Goal: Navigation & Orientation: Find specific page/section

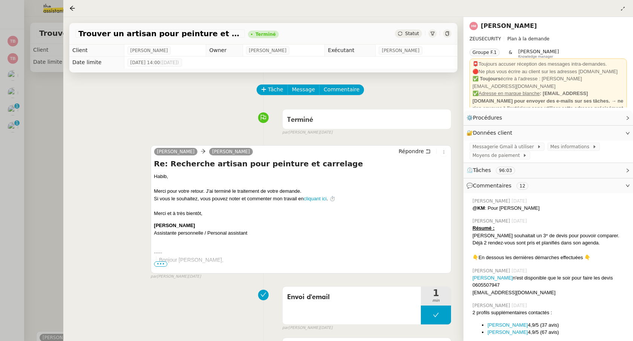
click at [19, 124] on div at bounding box center [316, 170] width 633 height 341
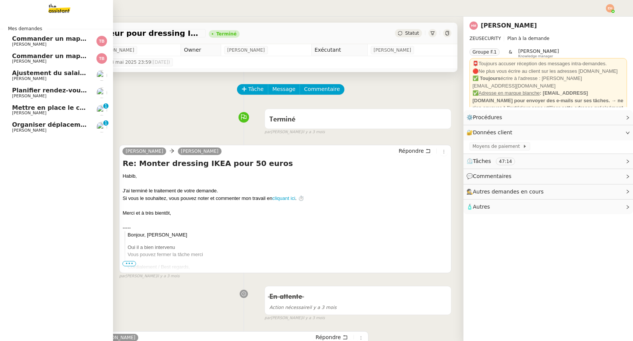
click at [54, 110] on span "Mettre en place le contrat de [PERSON_NAME]" at bounding box center [90, 107] width 157 height 7
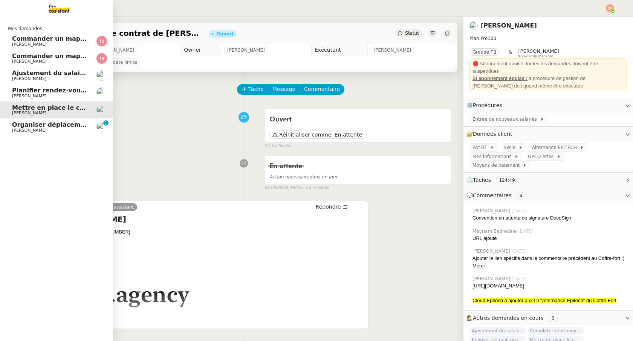
click at [56, 128] on span "[PERSON_NAME]" at bounding box center [50, 130] width 76 height 5
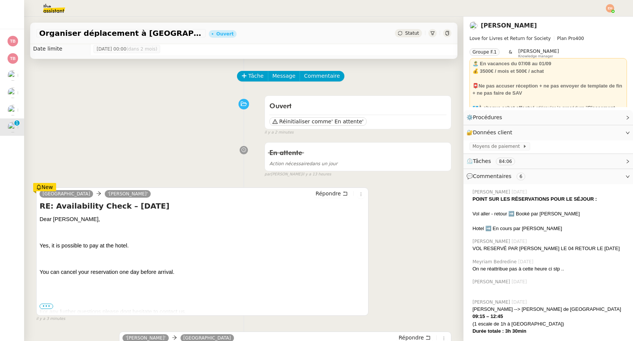
scroll to position [14, 0]
click at [47, 306] on span "•••" at bounding box center [47, 305] width 14 height 5
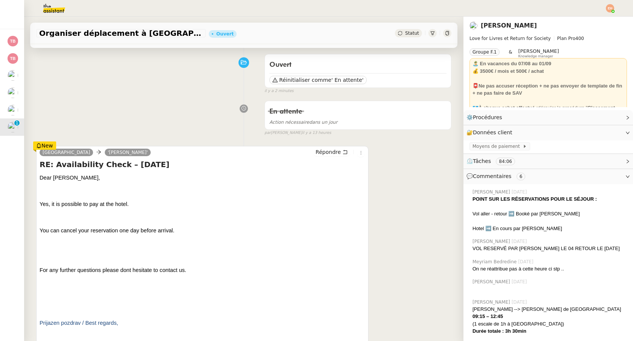
scroll to position [58, 0]
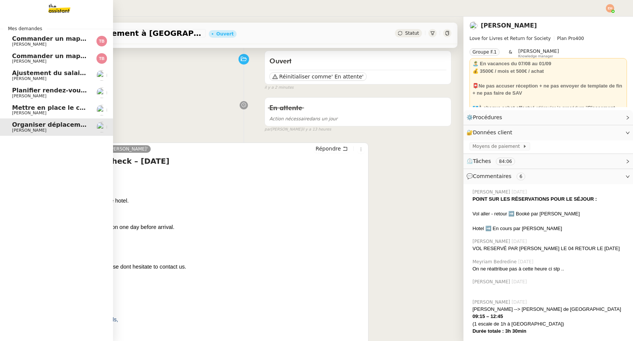
click at [23, 115] on span "[PERSON_NAME]" at bounding box center [29, 112] width 34 height 5
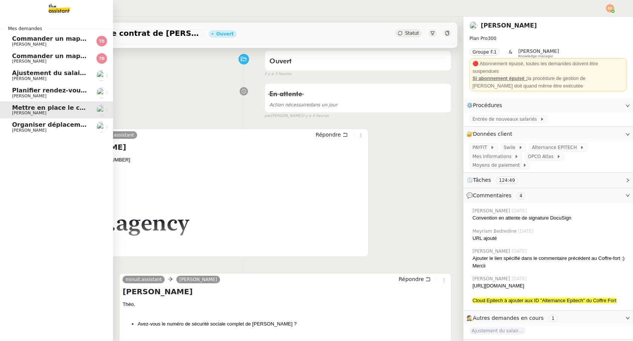
click at [58, 90] on span "Planifier rendez-vous avec candidats" at bounding box center [74, 90] width 125 height 7
